Goal: Task Accomplishment & Management: Manage account settings

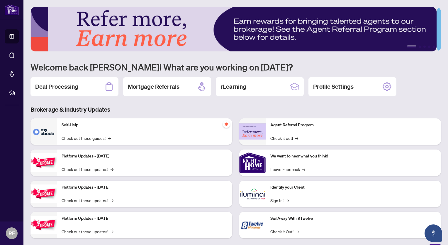
click at [48, 86] on h2 "Deal Processing" at bounding box center [56, 86] width 43 height 8
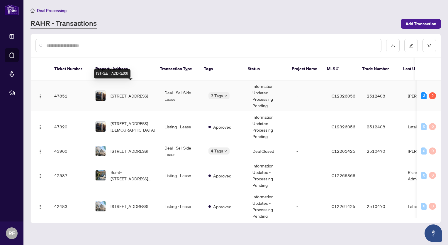
click at [128, 92] on span "[STREET_ADDRESS]" at bounding box center [130, 95] width 38 height 6
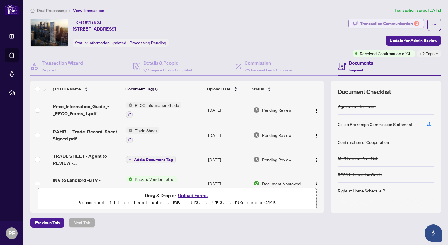
click at [363, 23] on div "Transaction Communication 2" at bounding box center [389, 23] width 59 height 9
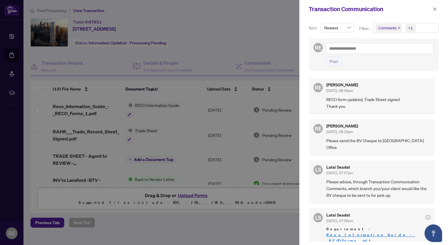
click at [256, 30] on div at bounding box center [224, 122] width 448 height 245
